Goal: Transaction & Acquisition: Book appointment/travel/reservation

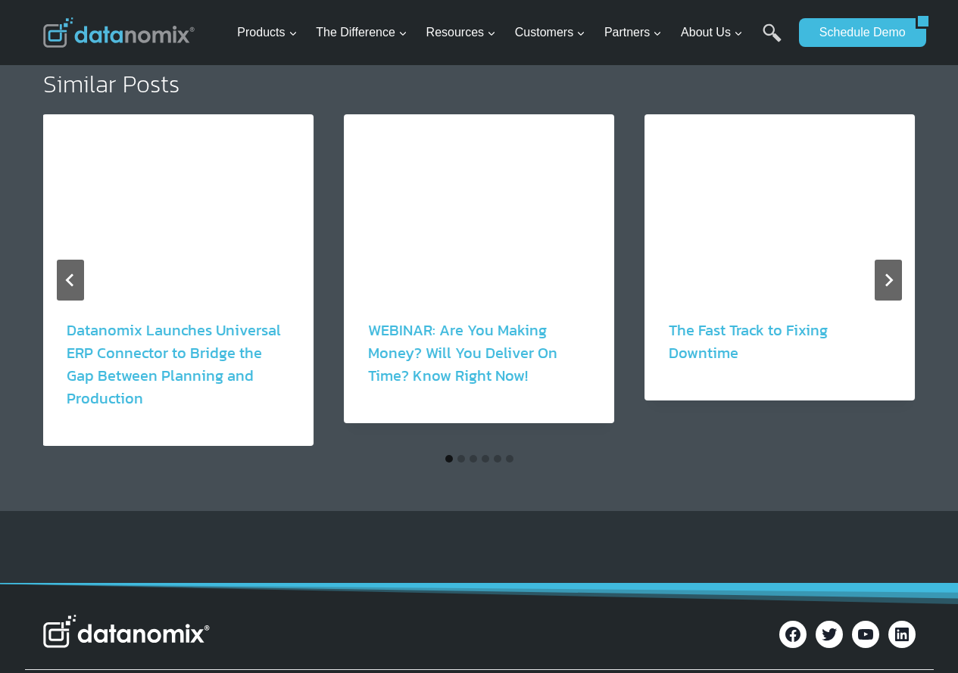
scroll to position [2802, 0]
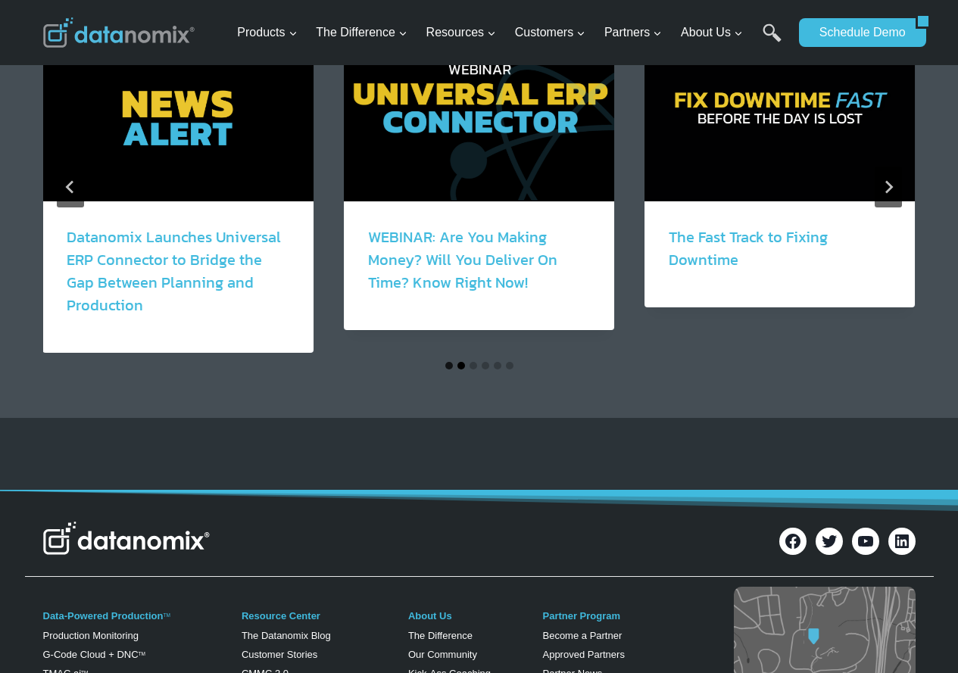
click at [458, 362] on button "Go to slide 2" at bounding box center [461, 366] width 8 height 8
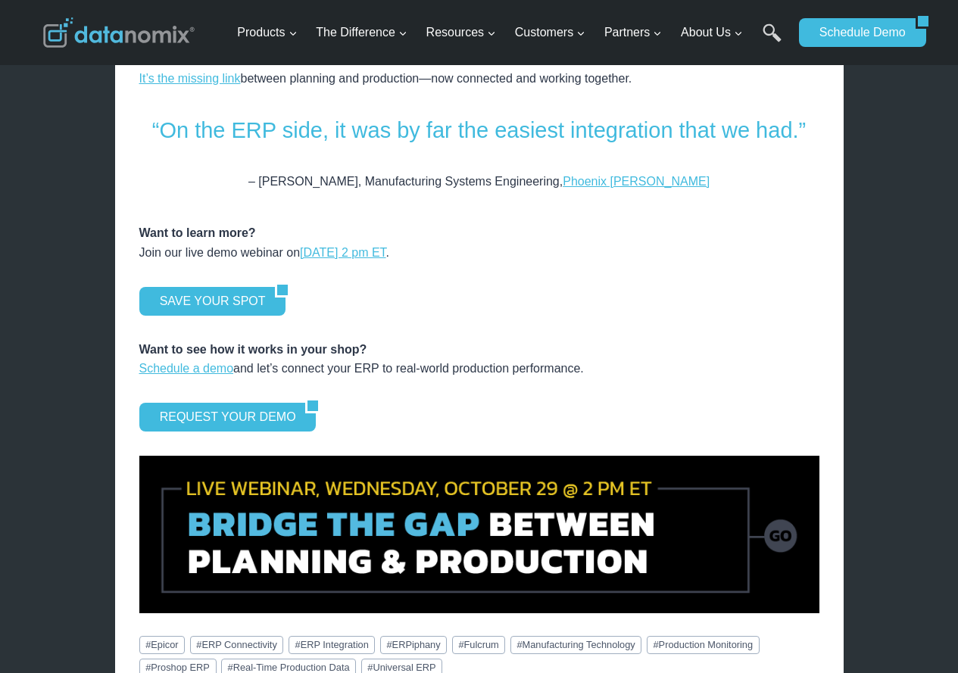
scroll to position [2045, 0]
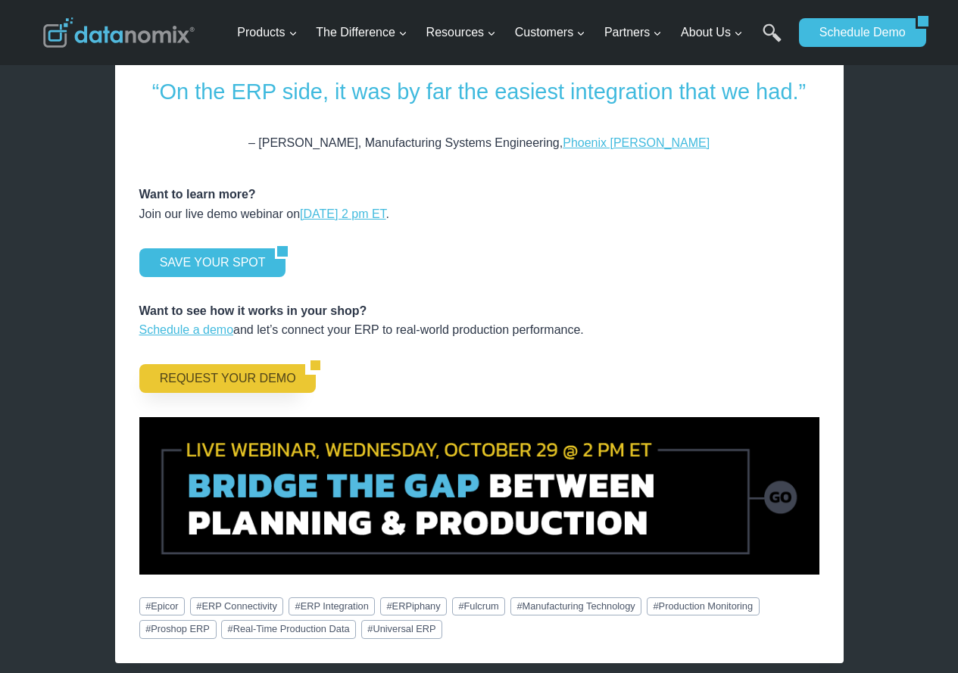
click at [244, 364] on link "REQUEST YOUR DEMO" at bounding box center [222, 378] width 167 height 29
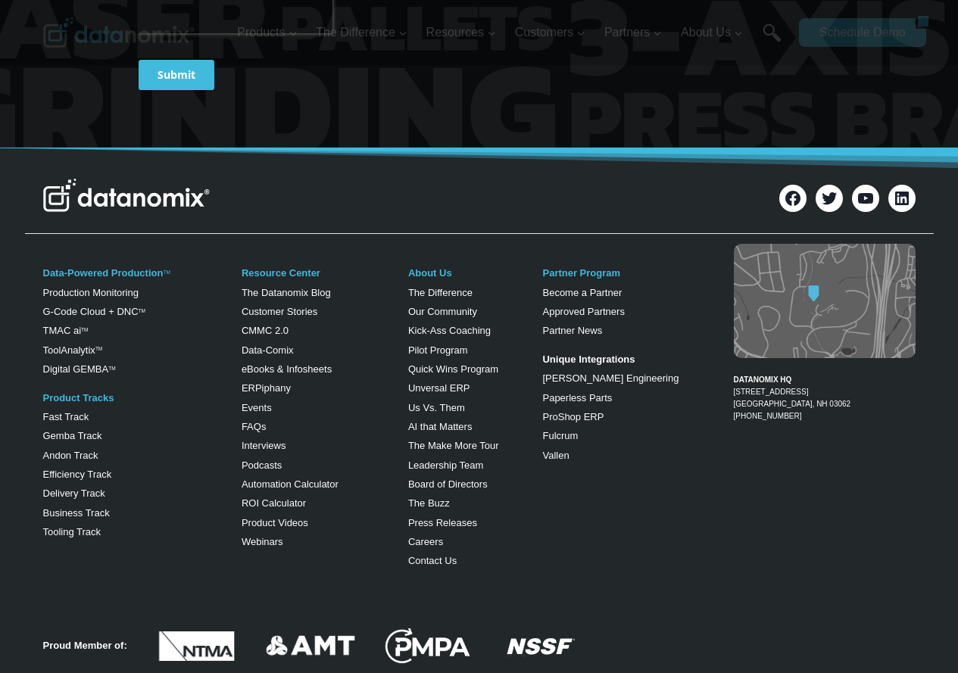
scroll to position [833, 0]
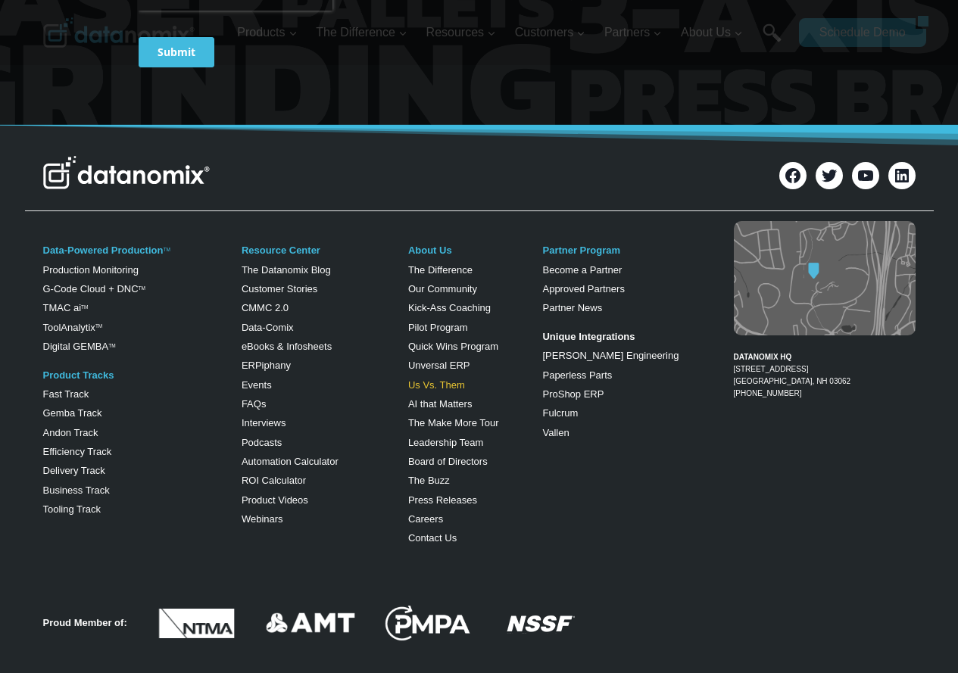
drag, startPoint x: 446, startPoint y: 383, endPoint x: 453, endPoint y: 374, distance: 11.4
click at [446, 383] on link "Us Vs. Them" at bounding box center [436, 384] width 57 height 11
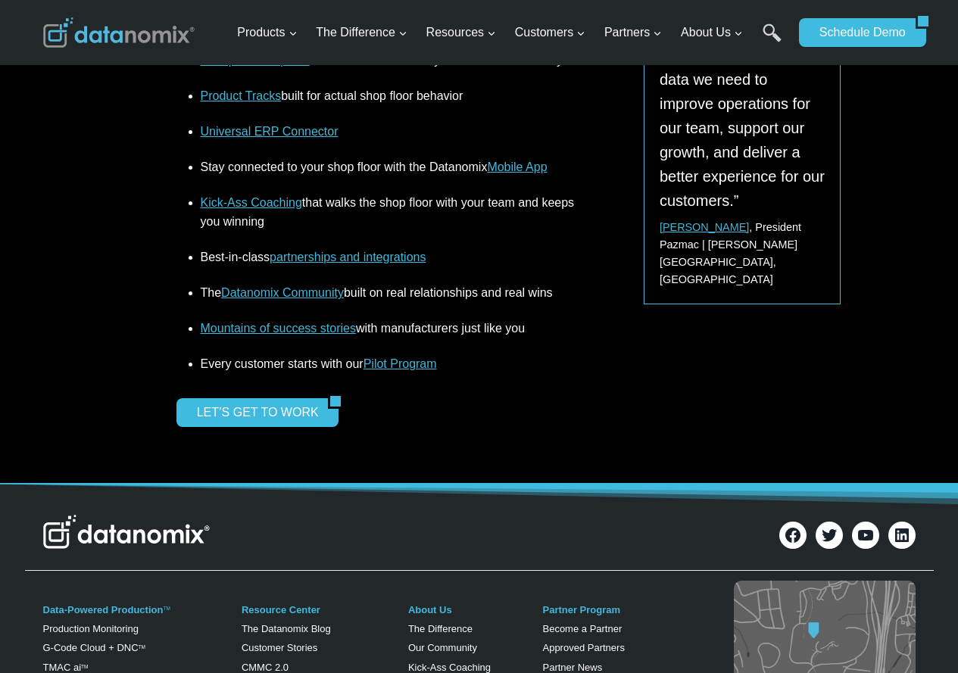
scroll to position [2045, 0]
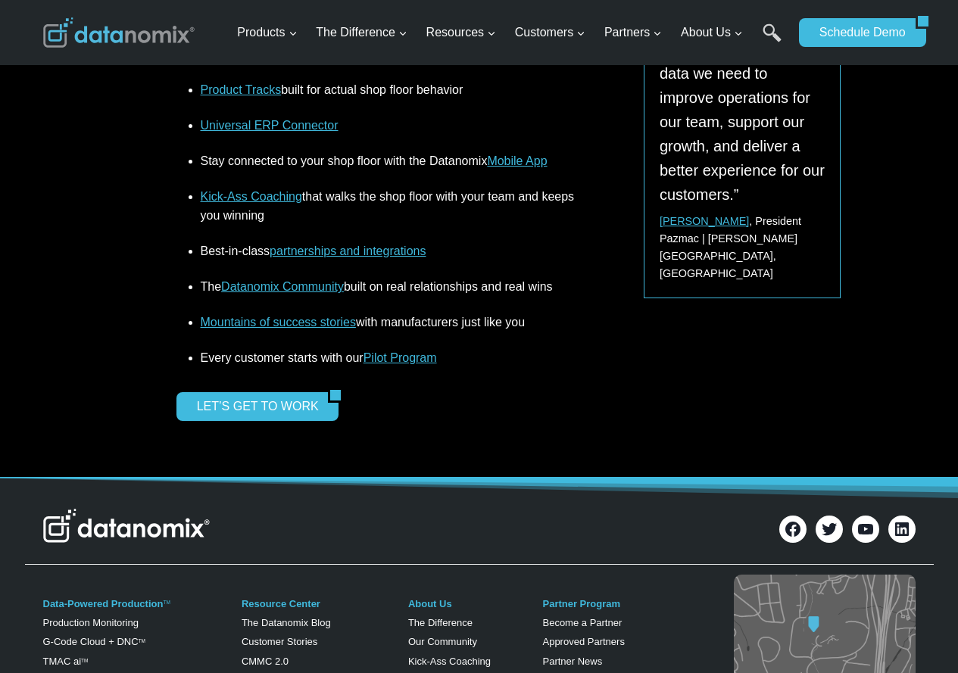
click at [449, 392] on div "LET’S GET TO WORK" at bounding box center [376, 406] width 401 height 29
